Goal: Transaction & Acquisition: Purchase product/service

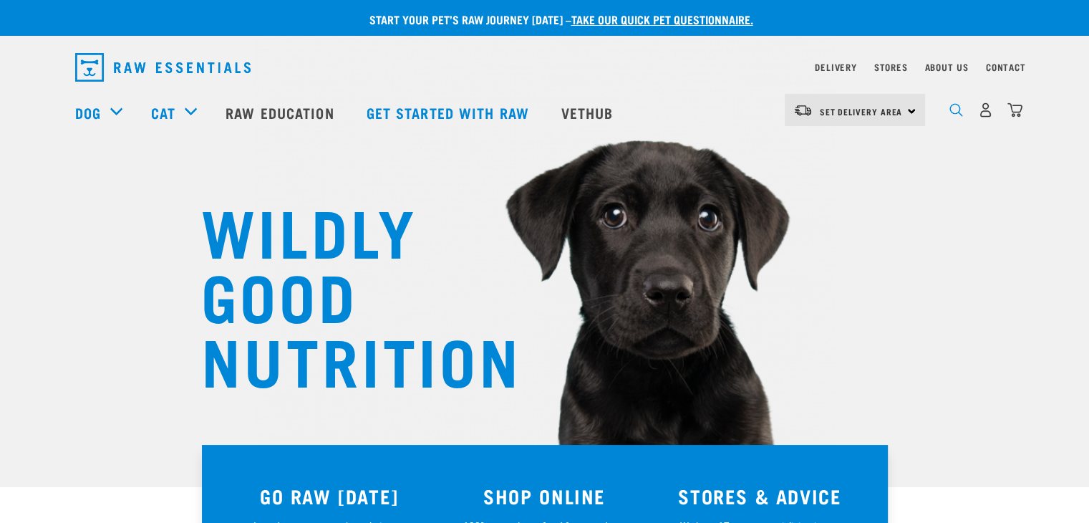
click at [954, 108] on img "dropdown navigation" at bounding box center [956, 110] width 14 height 14
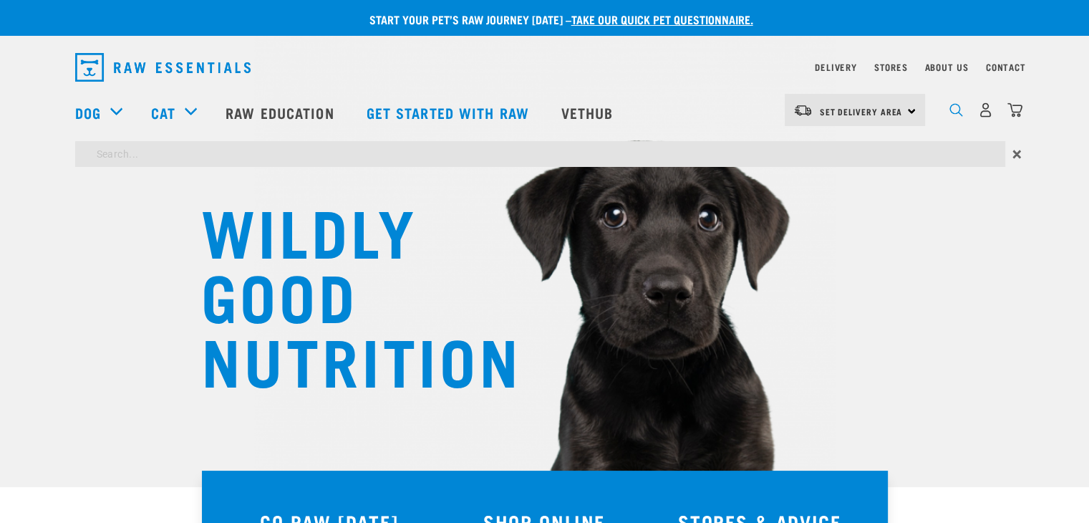
click at [952, 112] on img "dropdown navigation" at bounding box center [956, 110] width 14 height 14
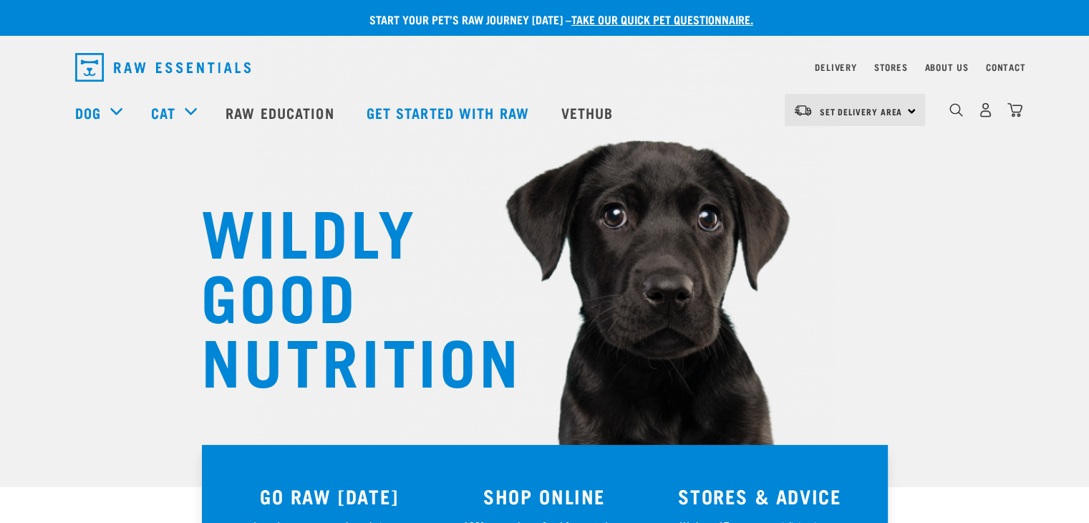
click at [965, 115] on div "0" at bounding box center [986, 110] width 74 height 32
click at [960, 115] on img "dropdown navigation" at bounding box center [956, 110] width 14 height 14
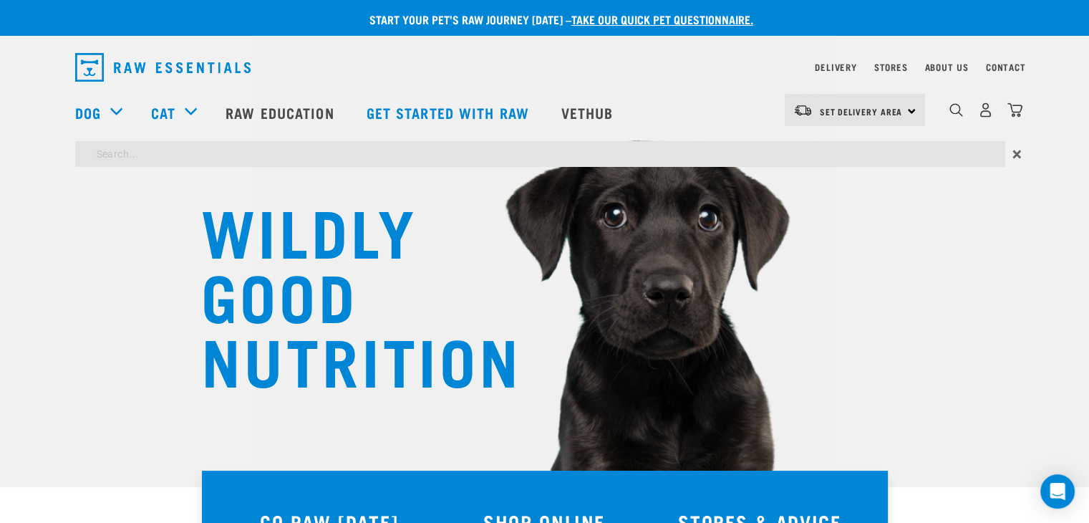
click at [796, 158] on input "search" at bounding box center [540, 154] width 930 height 26
type input "kelp"
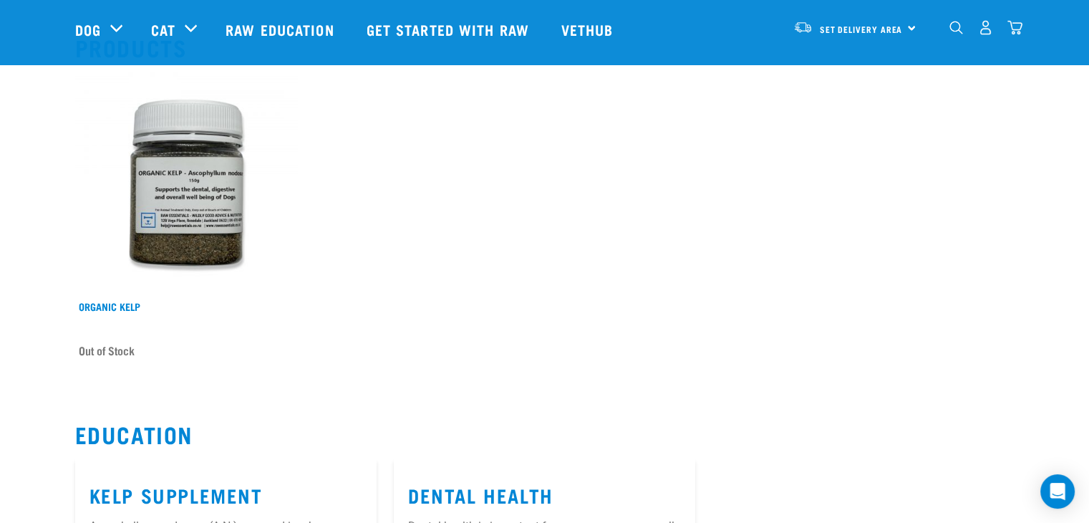
scroll to position [143, 0]
